Goal: Task Accomplishment & Management: Complete application form

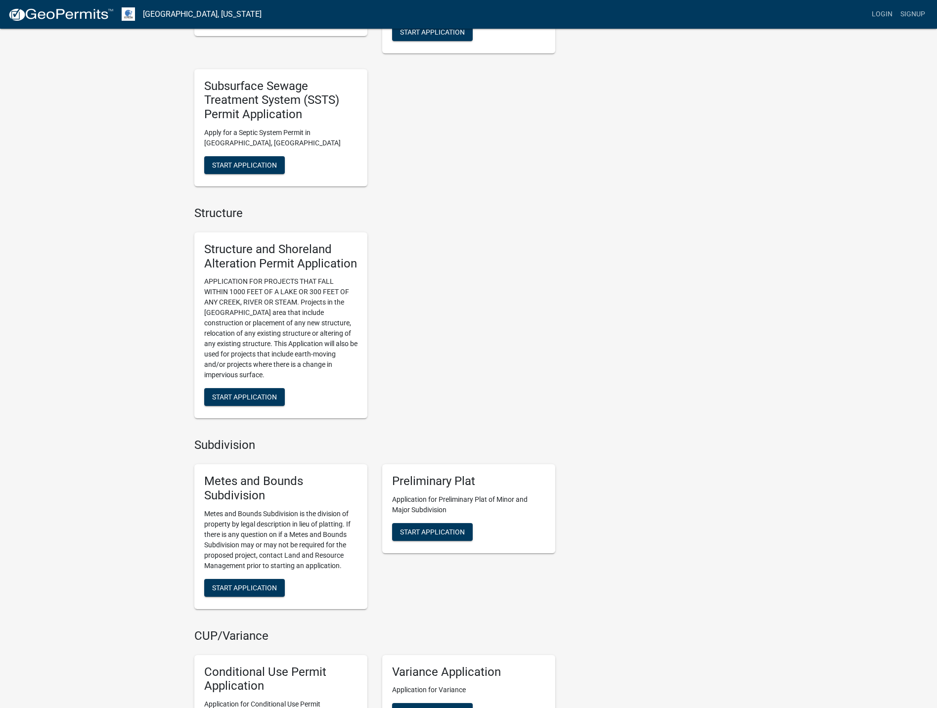
scroll to position [445, 0]
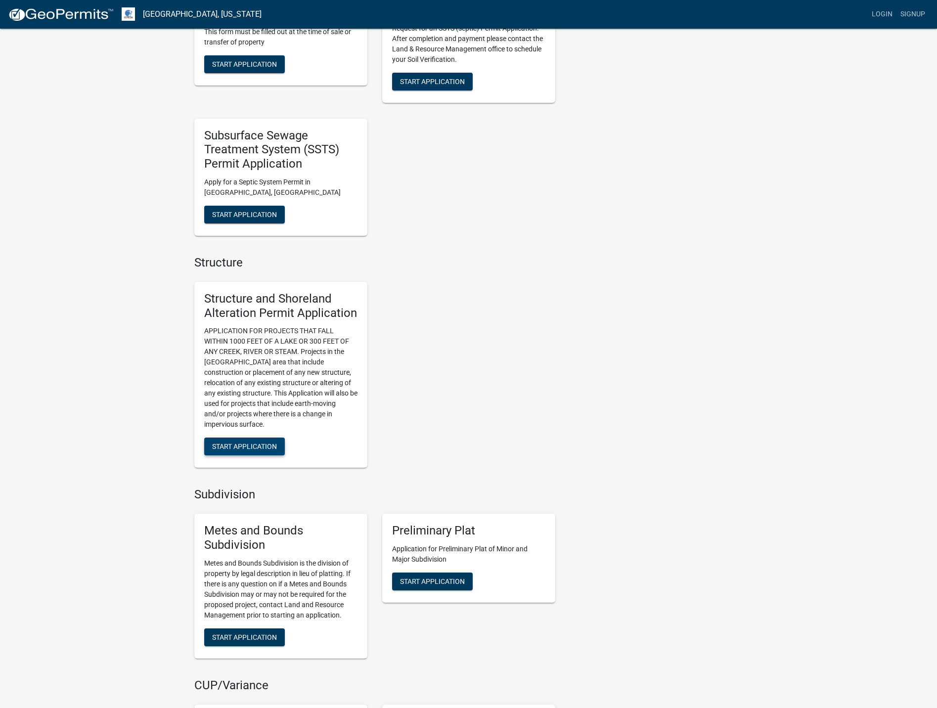
click at [239, 446] on span "Start Application" at bounding box center [244, 447] width 65 height 8
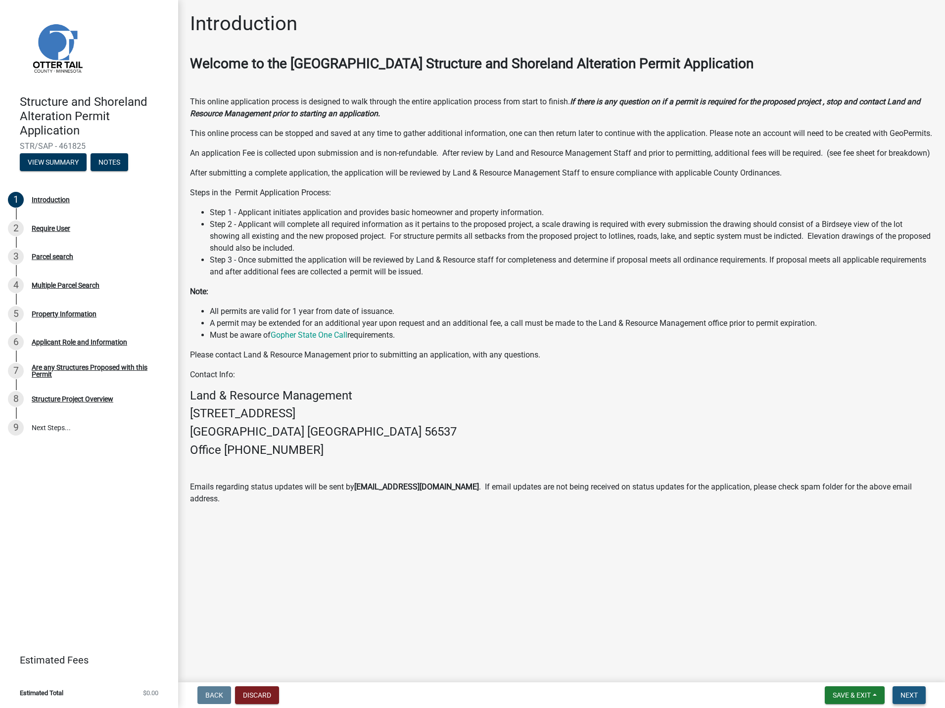
click at [903, 694] on span "Next" at bounding box center [908, 695] width 17 height 8
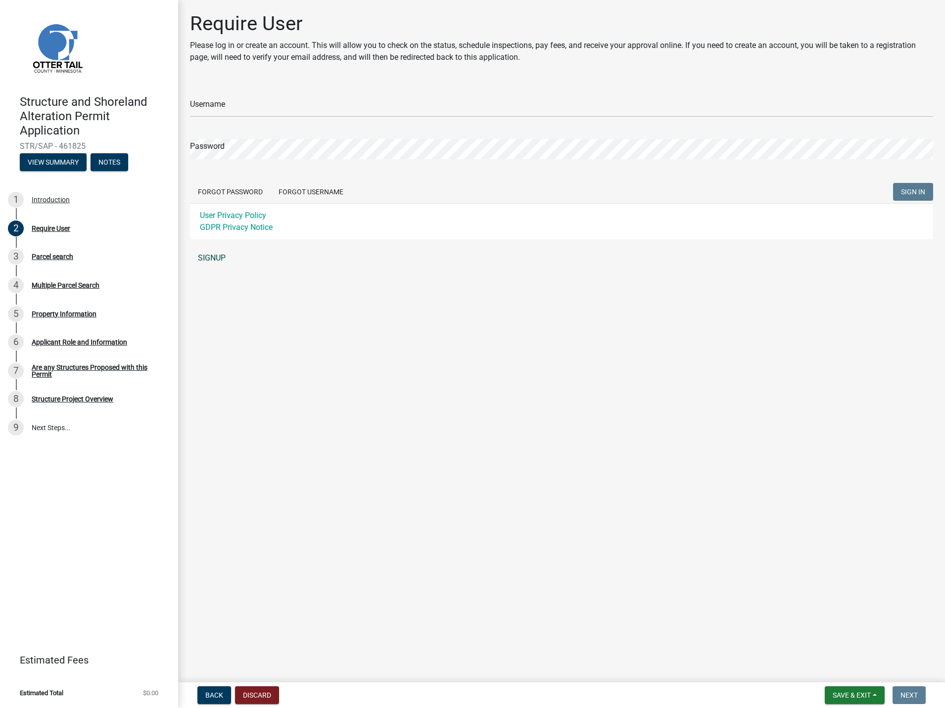
click at [207, 258] on link "SIGNUP" at bounding box center [561, 258] width 743 height 20
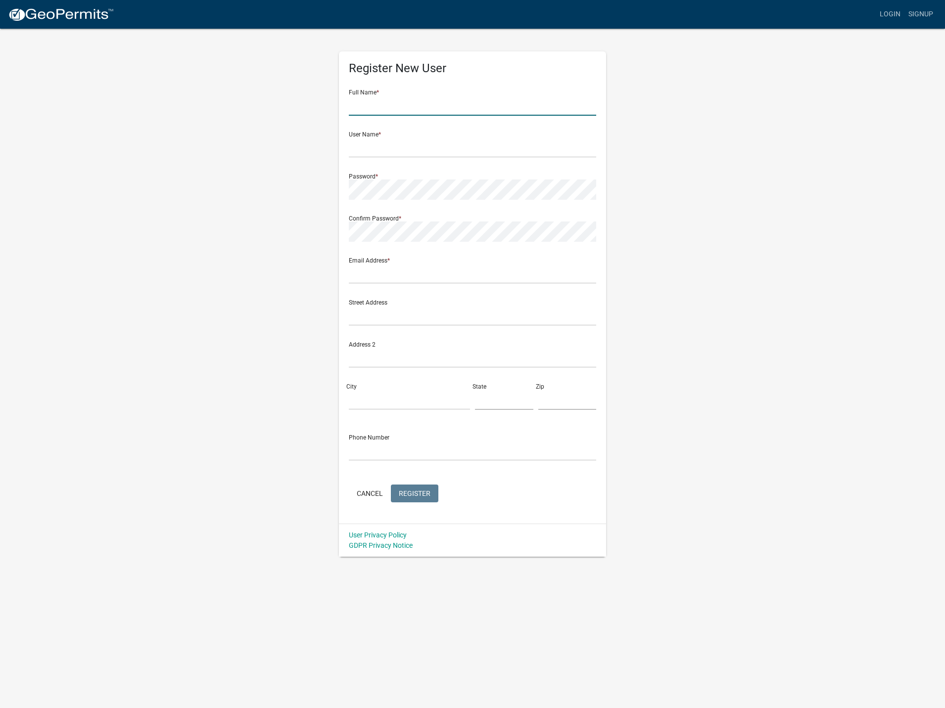
click at [386, 108] on input "text" at bounding box center [472, 105] width 247 height 20
type input "Ryan"
type input "J"
type input "john8210"
type input "rjohnson@rdoequipment.com"
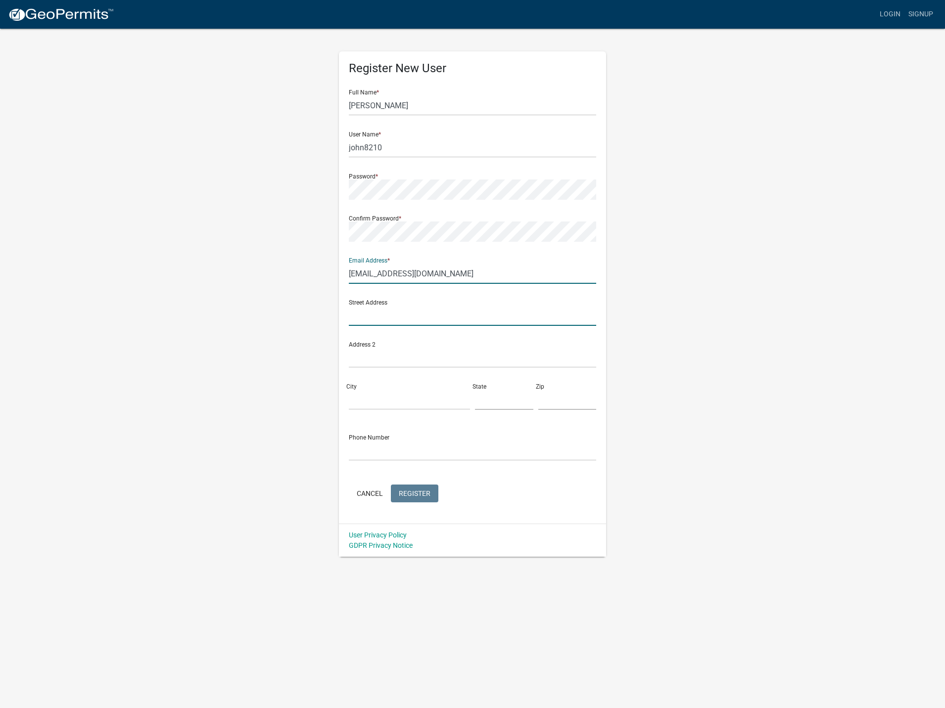
type input "4845 MEADOW CREEK DR S"
type input "Fargo"
type input "ND"
type input "58104"
type input "7013719876"
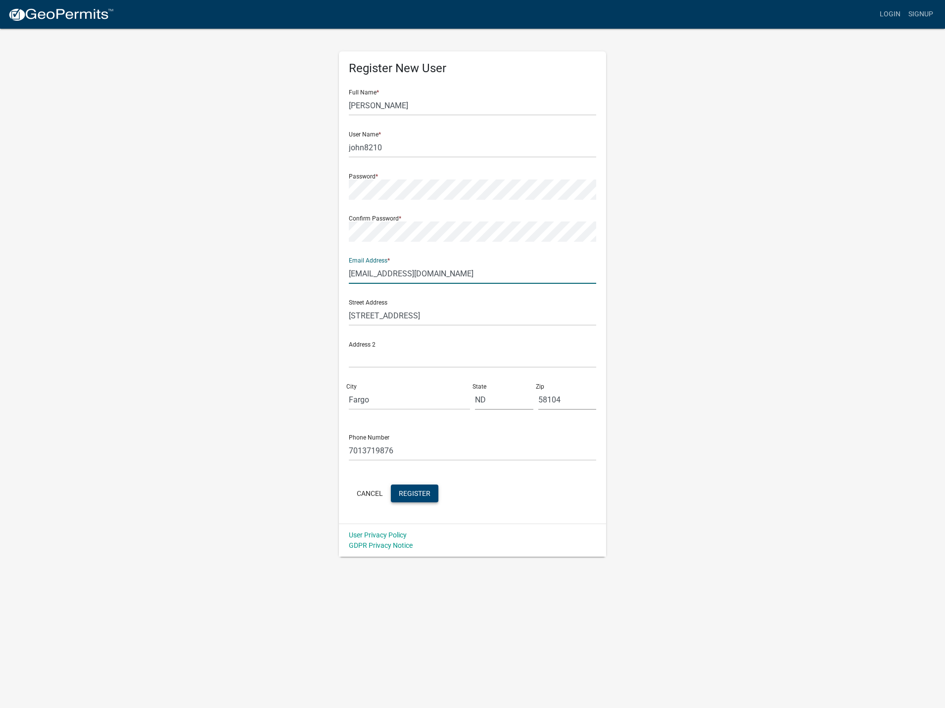
click at [431, 494] on button "Register" at bounding box center [414, 494] width 47 height 18
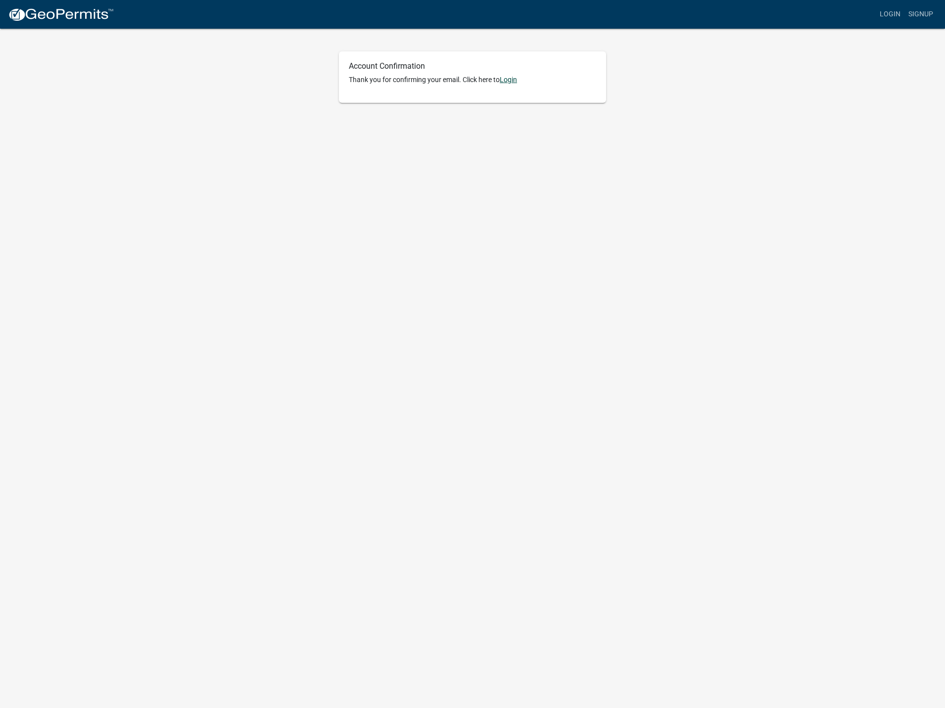
click at [516, 78] on link "Login" at bounding box center [508, 80] width 17 height 8
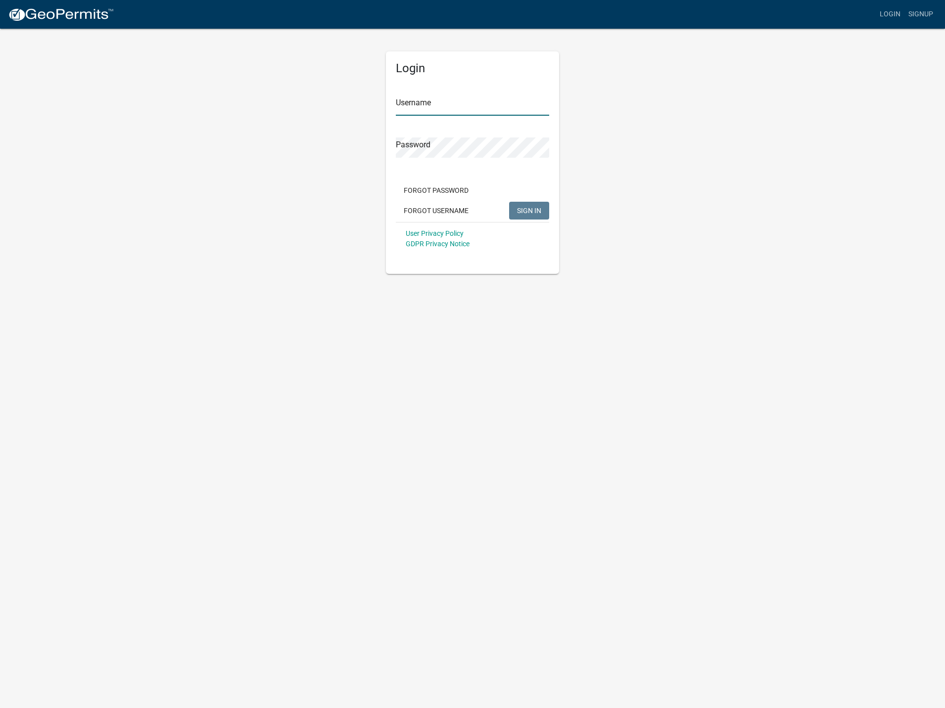
click at [494, 111] on input "Username" at bounding box center [472, 105] width 153 height 20
type input "john8210"
click at [509, 202] on button "SIGN IN" at bounding box center [529, 211] width 40 height 18
click at [517, 212] on span "SIGN IN" at bounding box center [529, 210] width 24 height 8
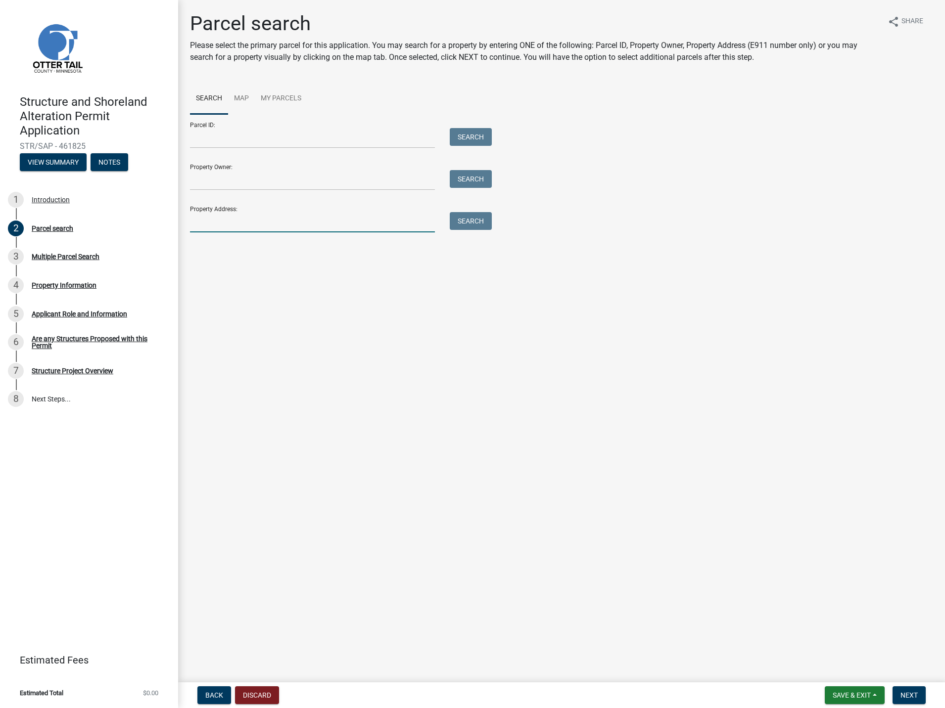
click at [233, 214] on input "Property Address:" at bounding box center [312, 222] width 245 height 20
type input "[STREET_ADDRESS]"
click at [458, 216] on button "Search" at bounding box center [471, 221] width 42 height 18
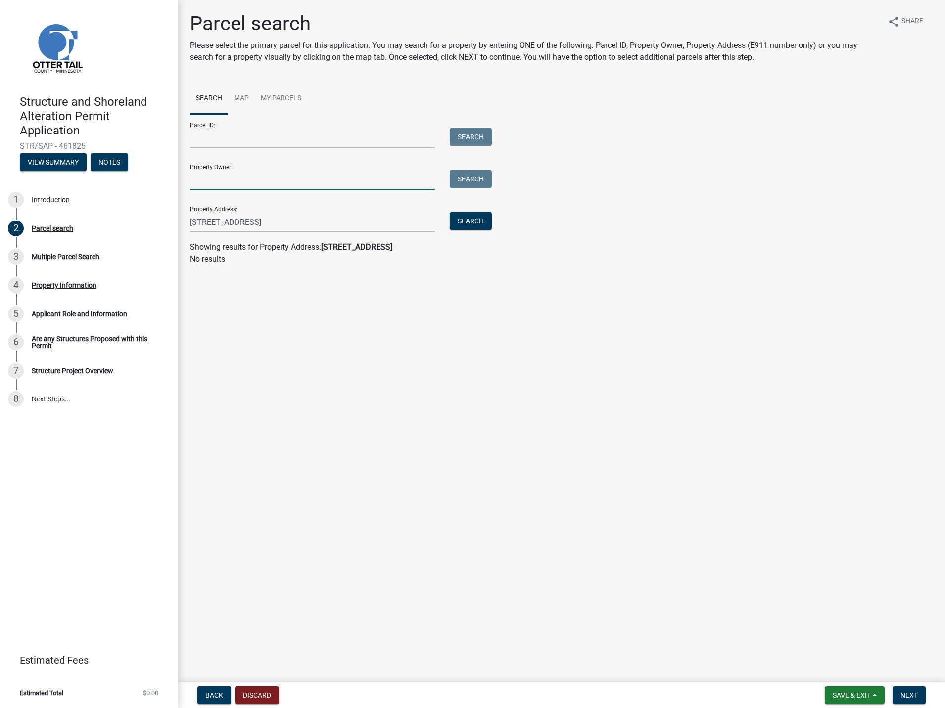
click at [253, 176] on input "Property Owner:" at bounding box center [312, 180] width 245 height 20
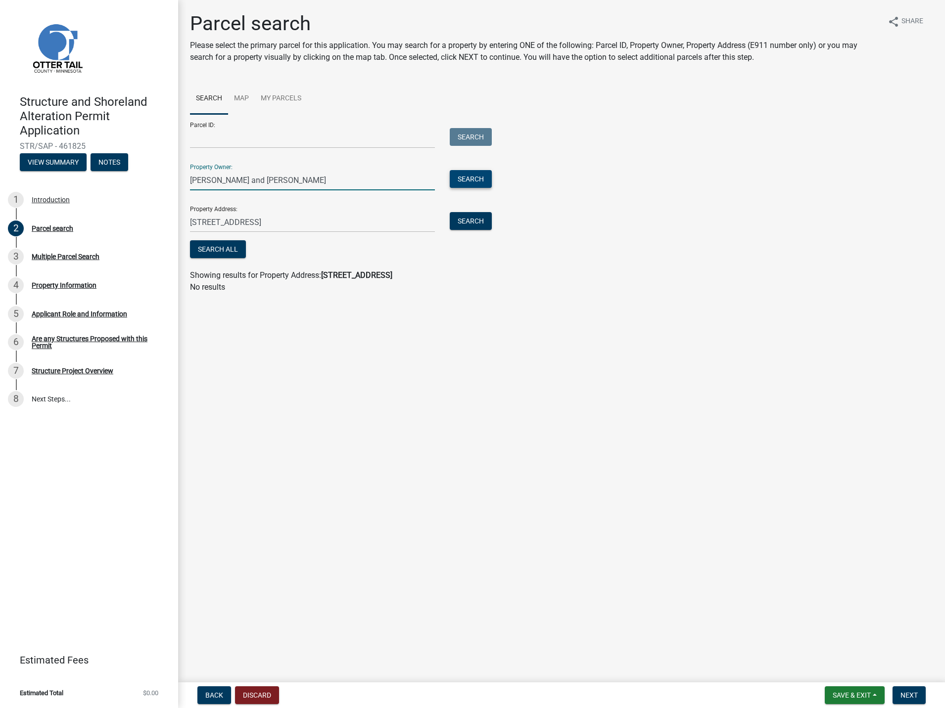
type input "Ryan and Erin Johnson"
click at [469, 177] on button "Search" at bounding box center [471, 179] width 42 height 18
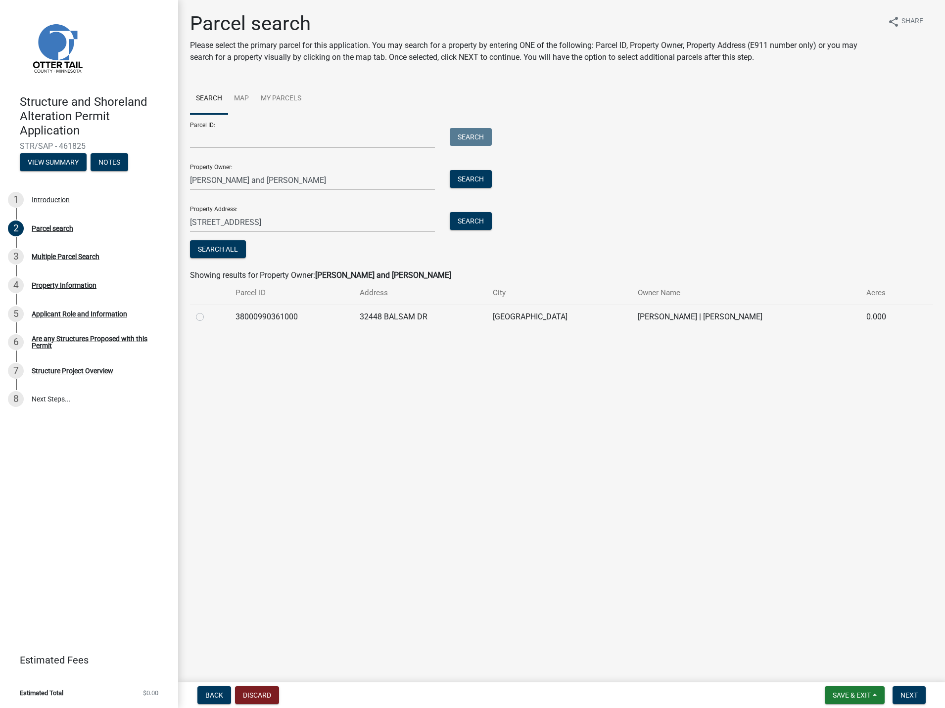
click at [208, 311] on label at bounding box center [208, 311] width 0 height 0
click at [208, 318] on input "radio" at bounding box center [211, 314] width 6 height 6
radio input "true"
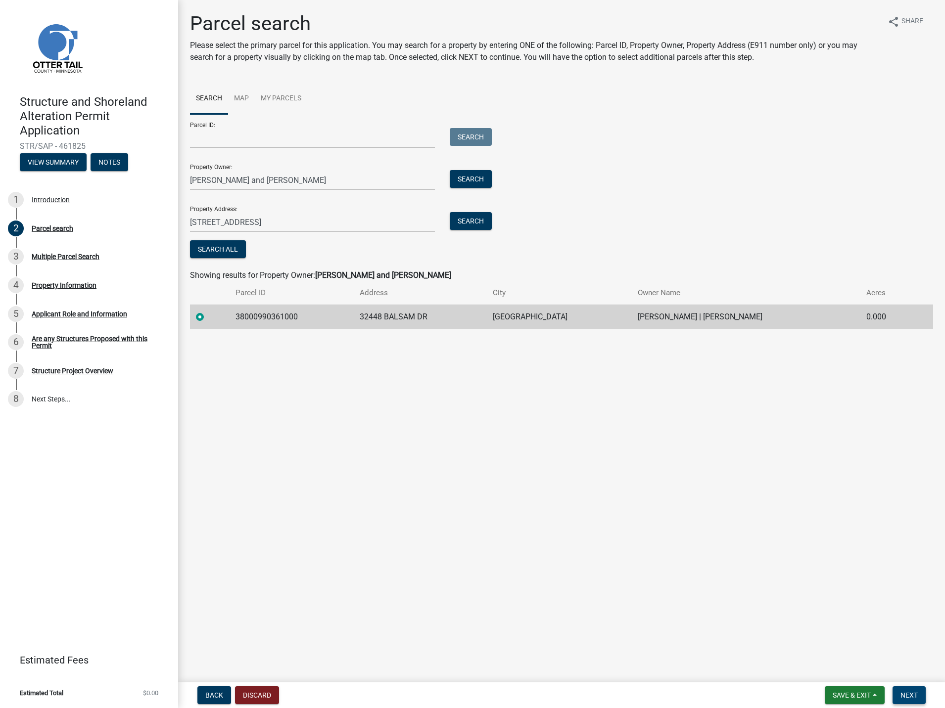
click at [913, 696] on span "Next" at bounding box center [908, 695] width 17 height 8
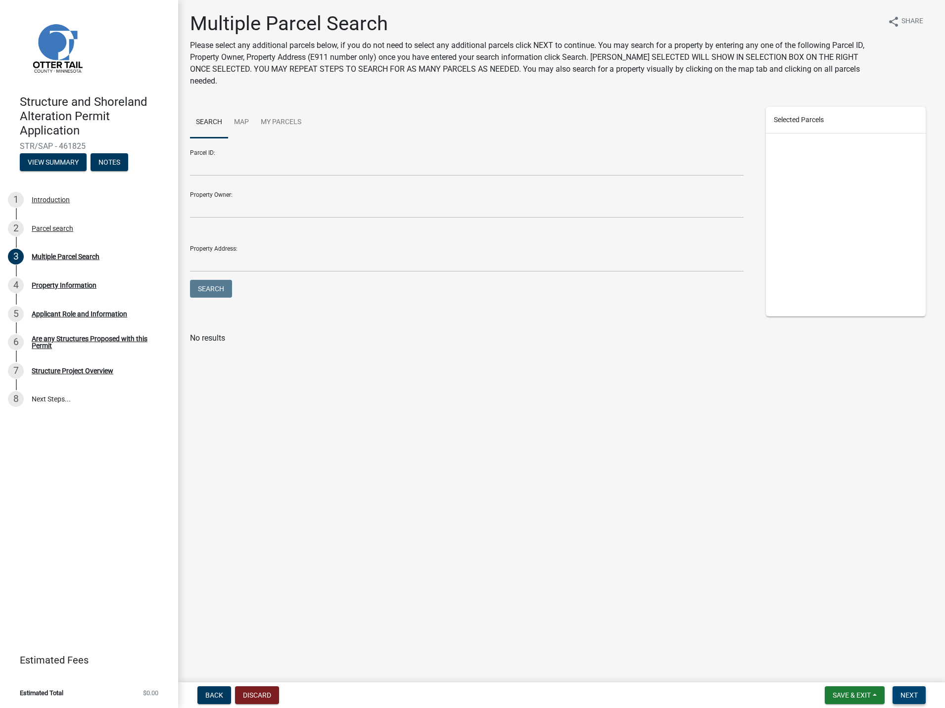
click at [907, 694] on span "Next" at bounding box center [908, 695] width 17 height 8
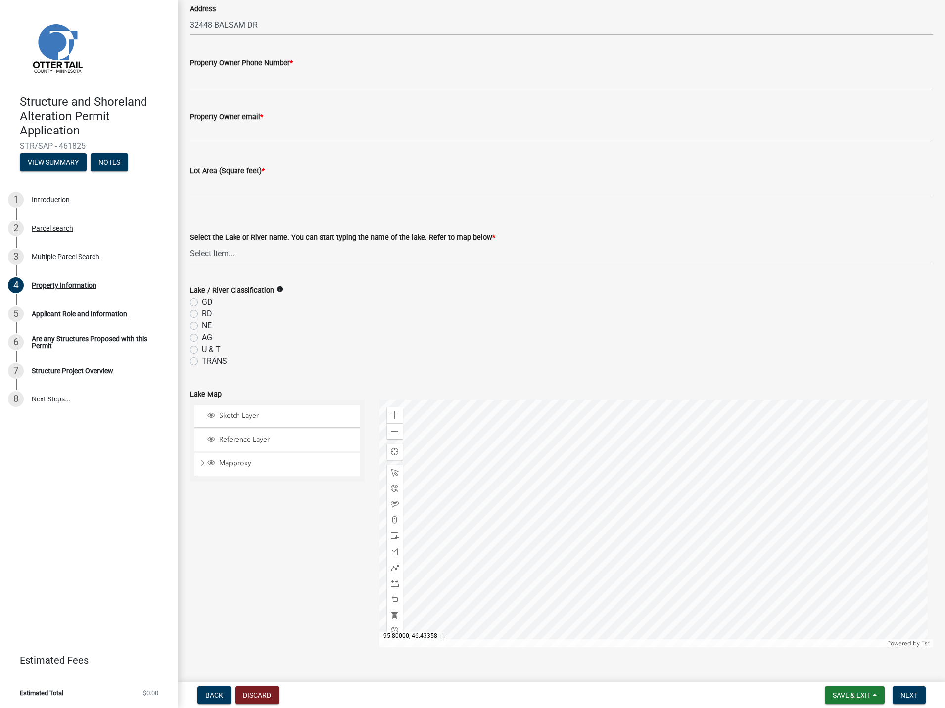
scroll to position [49, 0]
